Goal: Subscribe to service/newsletter

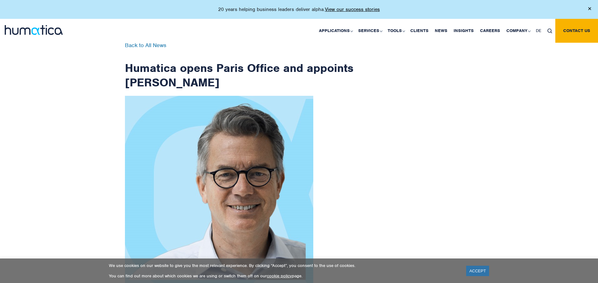
scroll to position [1002, 0]
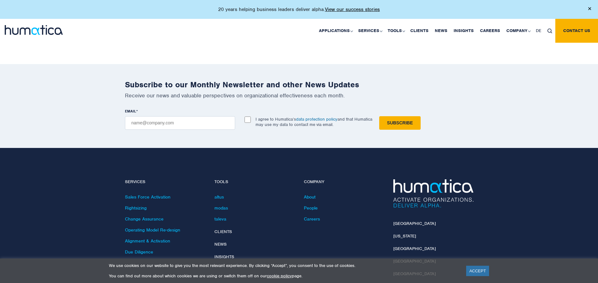
checkbox input "true"
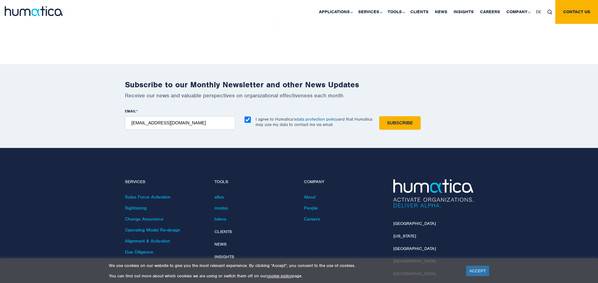
type input "[EMAIL_ADDRESS][DOMAIN_NAME]"
click at [380, 116] on input "Subscribe" at bounding box center [400, 123] width 41 height 14
